Goal: Check status

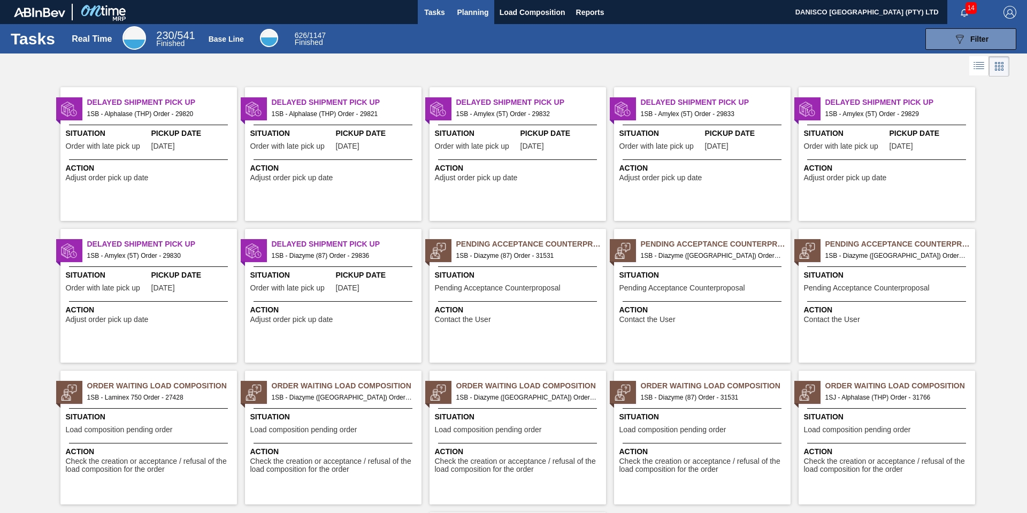
click at [475, 11] on span "Planning" at bounding box center [473, 12] width 32 height 13
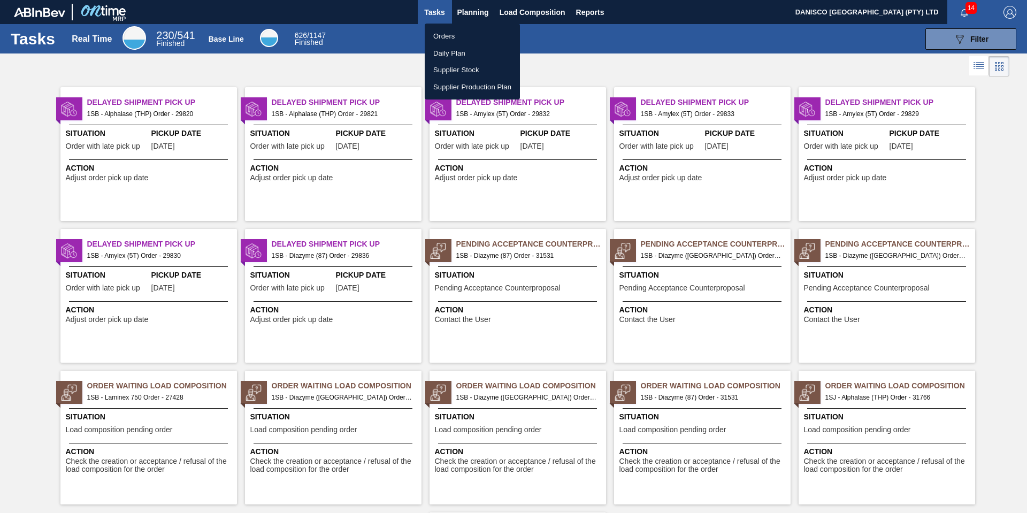
click at [458, 36] on li "Orders" at bounding box center [472, 36] width 95 height 17
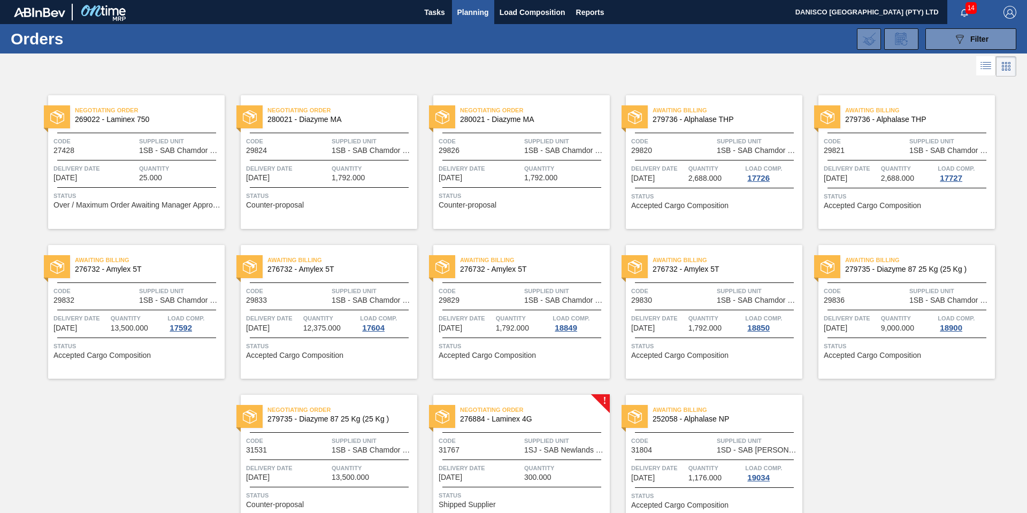
click at [624, 43] on div "089F7B8B-B2A5-4AFE-B5C0-19BA573D28AC Filter Portal Order Code PO SAP Code Step …" at bounding box center [596, 39] width 851 height 32
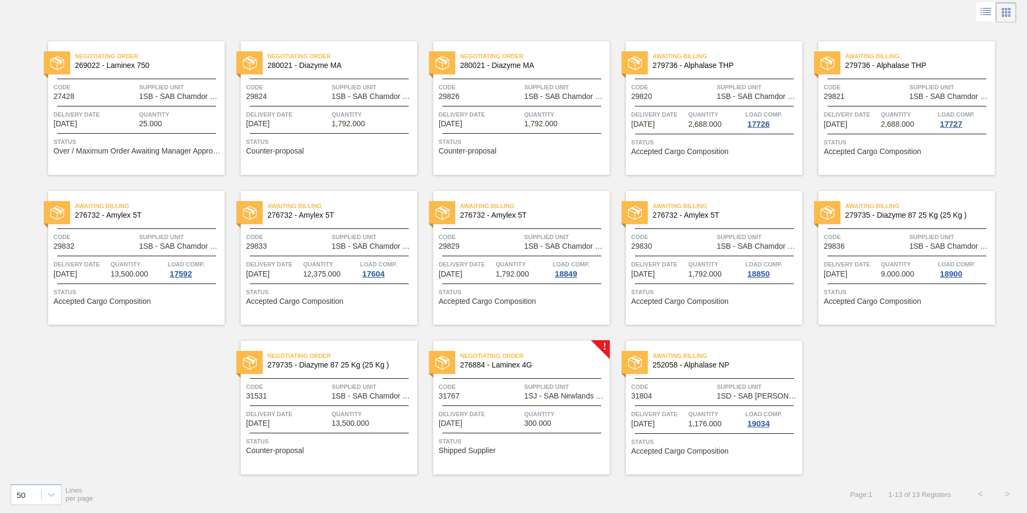
scroll to position [55, 0]
click at [290, 405] on div "Negotiating Order 279735 - Diazyme 87 25 Kg (25 Kg ) Code 31531 Supplied Unit 1…" at bounding box center [329, 407] width 177 height 134
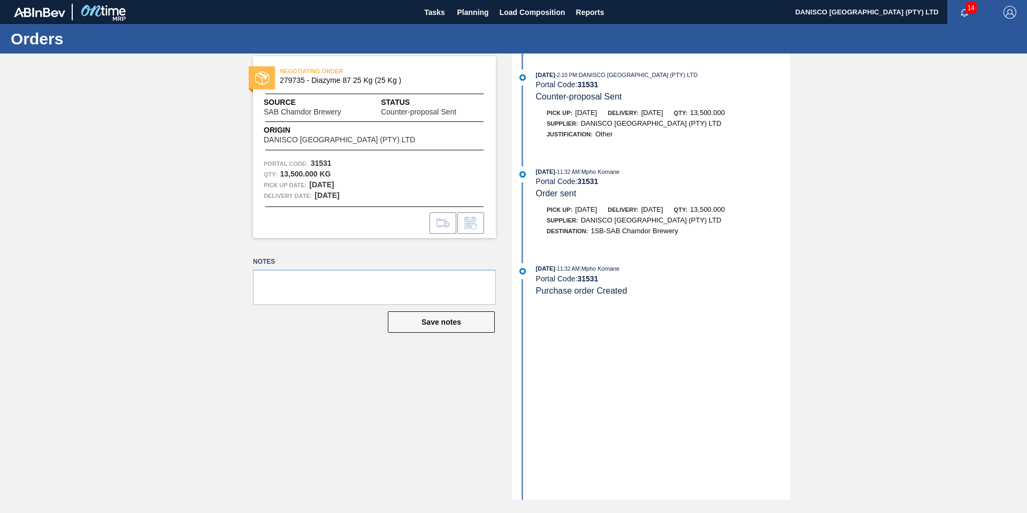
click at [181, 183] on div "NEGOTIATING ORDER 279735 - Diazyme 87 25 Kg (25 Kg ) Source SAB Chamdor Brewery…" at bounding box center [513, 276] width 1027 height 446
click at [175, 203] on div "NEGOTIATING ORDER 279735 - Diazyme 87 25 Kg (25 Kg ) Source SAB Chamdor Brewery…" at bounding box center [513, 276] width 1027 height 446
click at [474, 12] on span "Planning" at bounding box center [473, 12] width 32 height 13
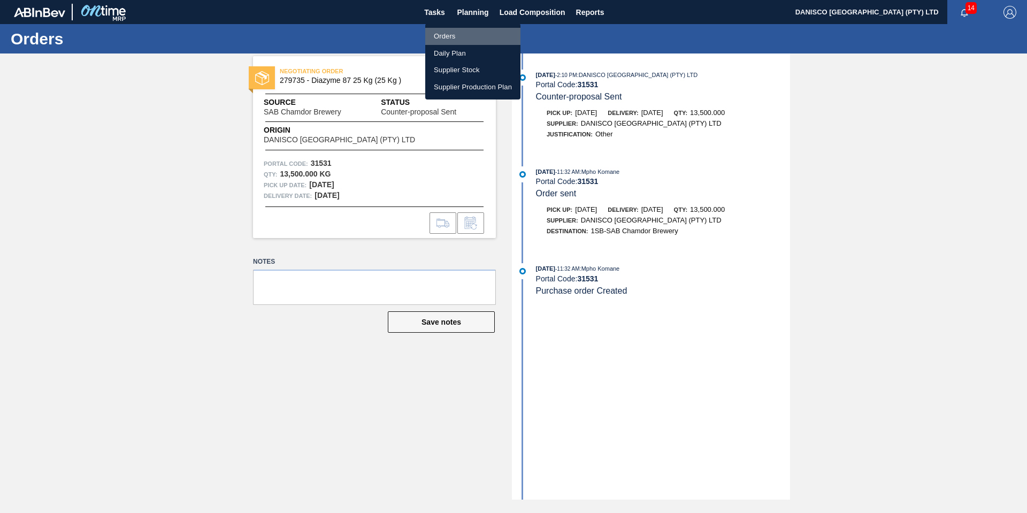
click at [462, 35] on li "Orders" at bounding box center [472, 36] width 95 height 17
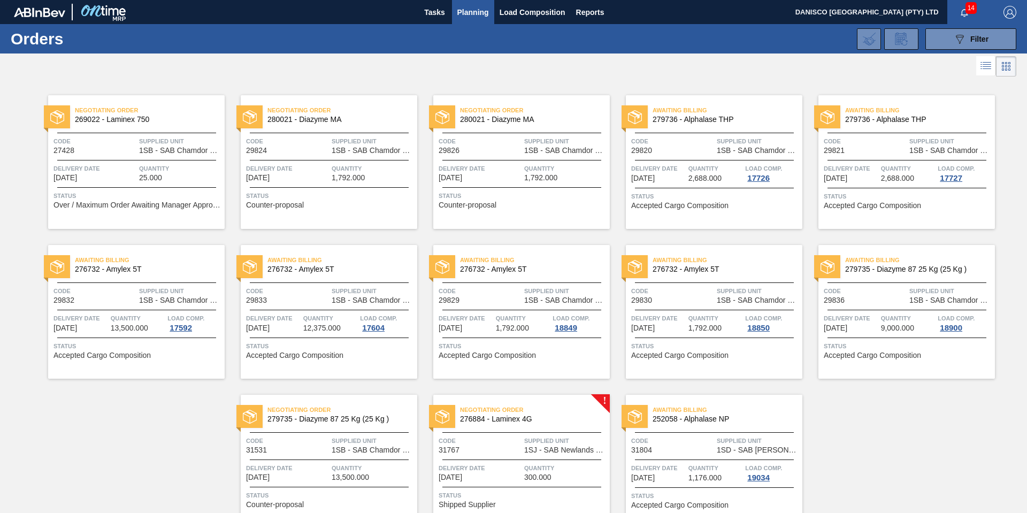
click at [315, 158] on div "Negotiating Order 280021 - Diazyme MA Code 29824 Supplied Unit 1SB - SAB Chamdo…" at bounding box center [329, 162] width 177 height 134
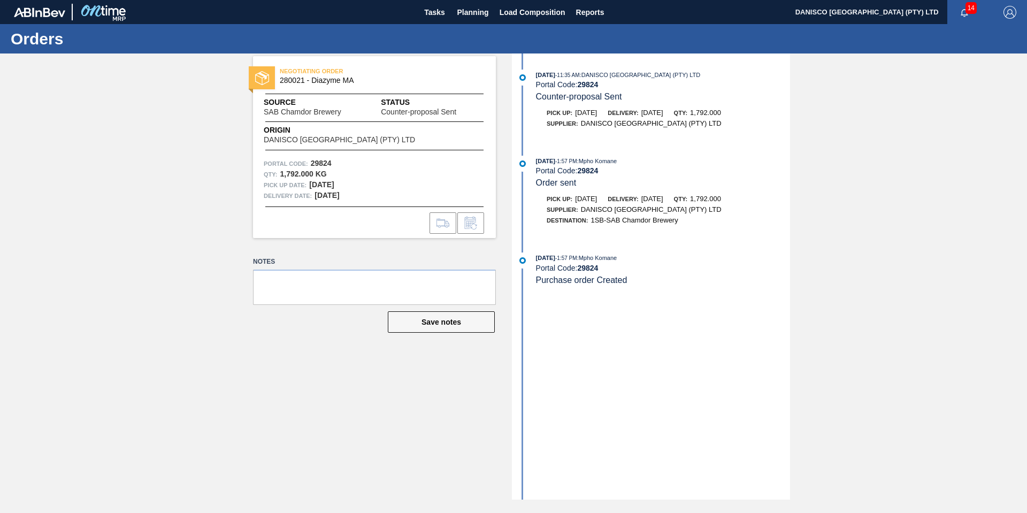
click at [893, 183] on div "NEGOTIATING ORDER 280021 - Diazyme MA Source SAB Chamdor Brewery Status Counter…" at bounding box center [513, 276] width 1027 height 446
click at [466, 5] on button "Planning" at bounding box center [473, 12] width 42 height 24
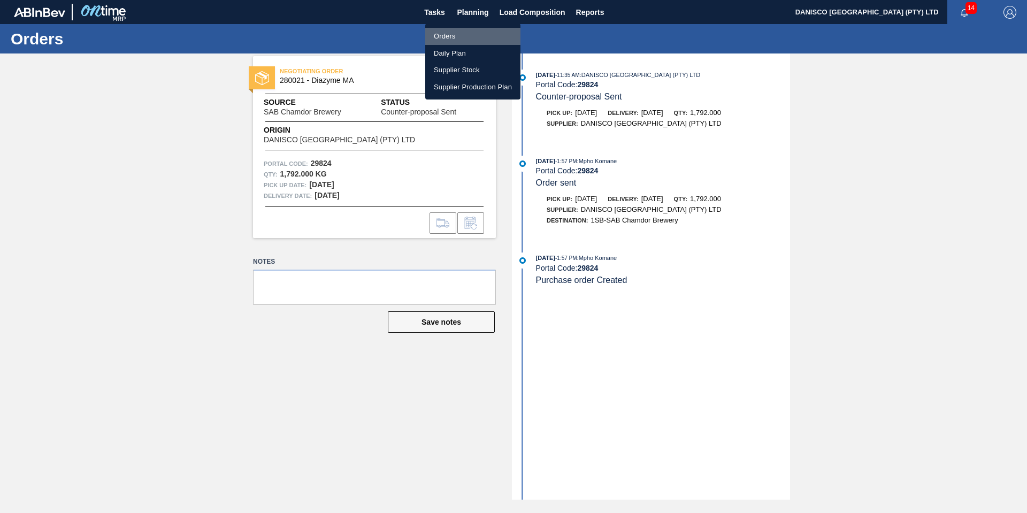
click at [458, 36] on li "Orders" at bounding box center [472, 36] width 95 height 17
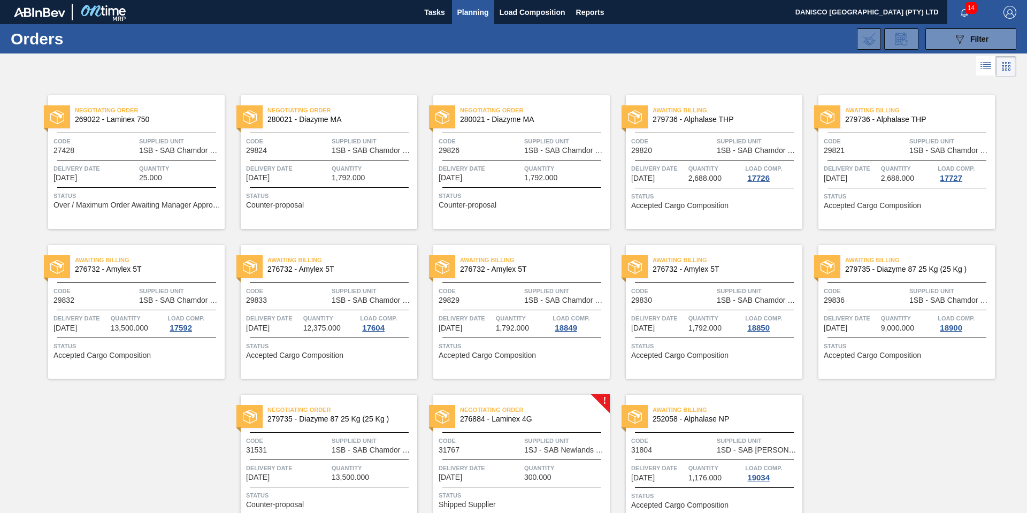
click at [462, 179] on span "[DATE]" at bounding box center [451, 178] width 24 height 8
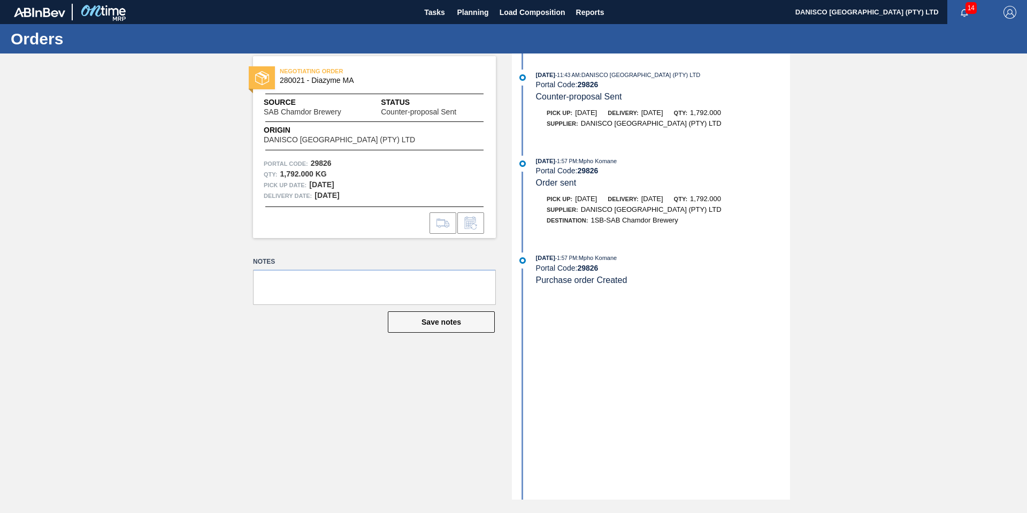
click at [878, 198] on div "NEGOTIATING ORDER 280021 - Diazyme MA Source SAB Chamdor Brewery Status Counter…" at bounding box center [513, 276] width 1027 height 446
click at [902, 201] on div "NEGOTIATING ORDER 280021 - Diazyme MA Source SAB Chamdor Brewery Status Counter…" at bounding box center [513, 276] width 1027 height 446
